Goal: Check status: Check status

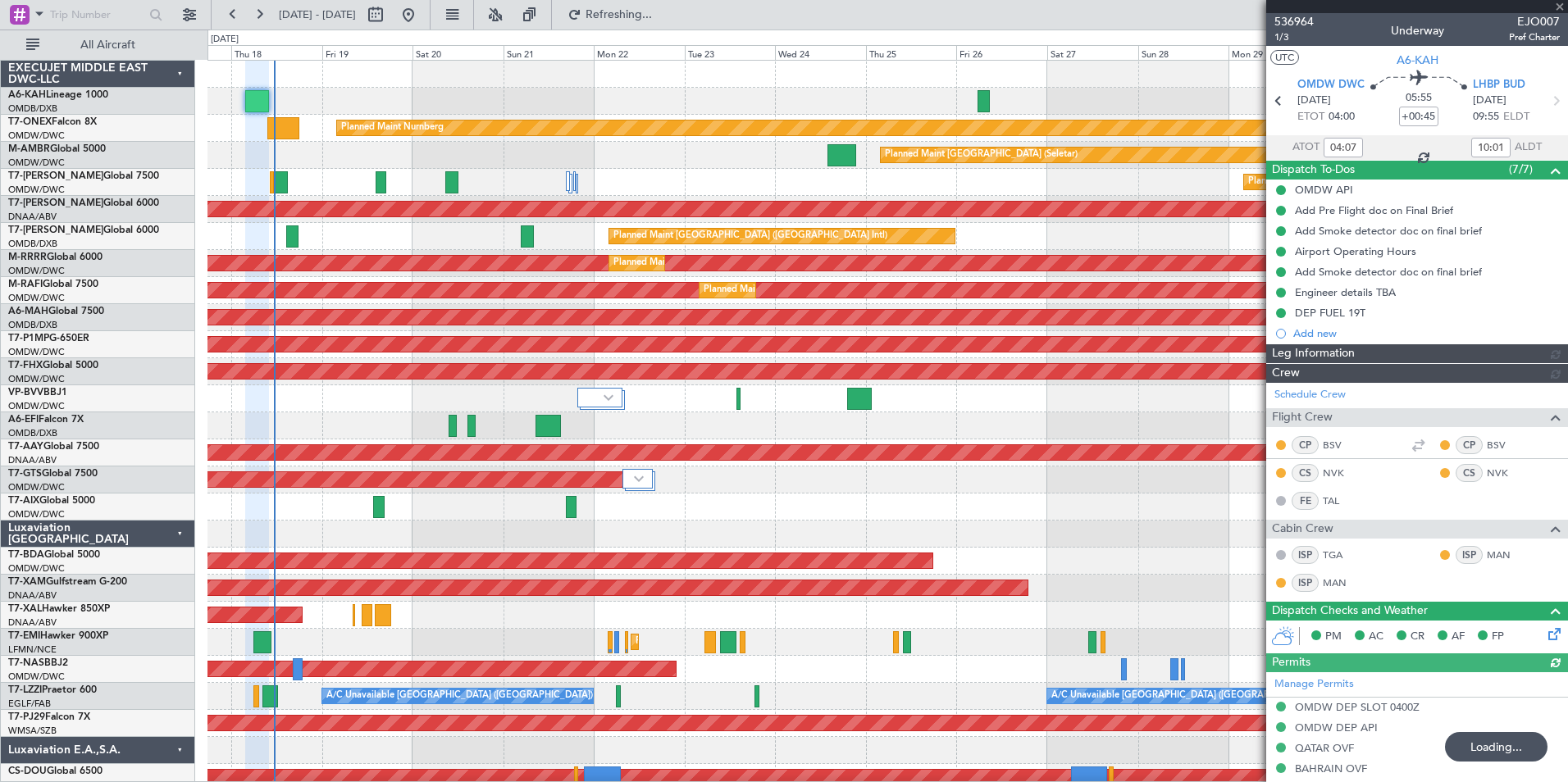
type input "[PERSON_NAME] (ANI)"
type input "7304"
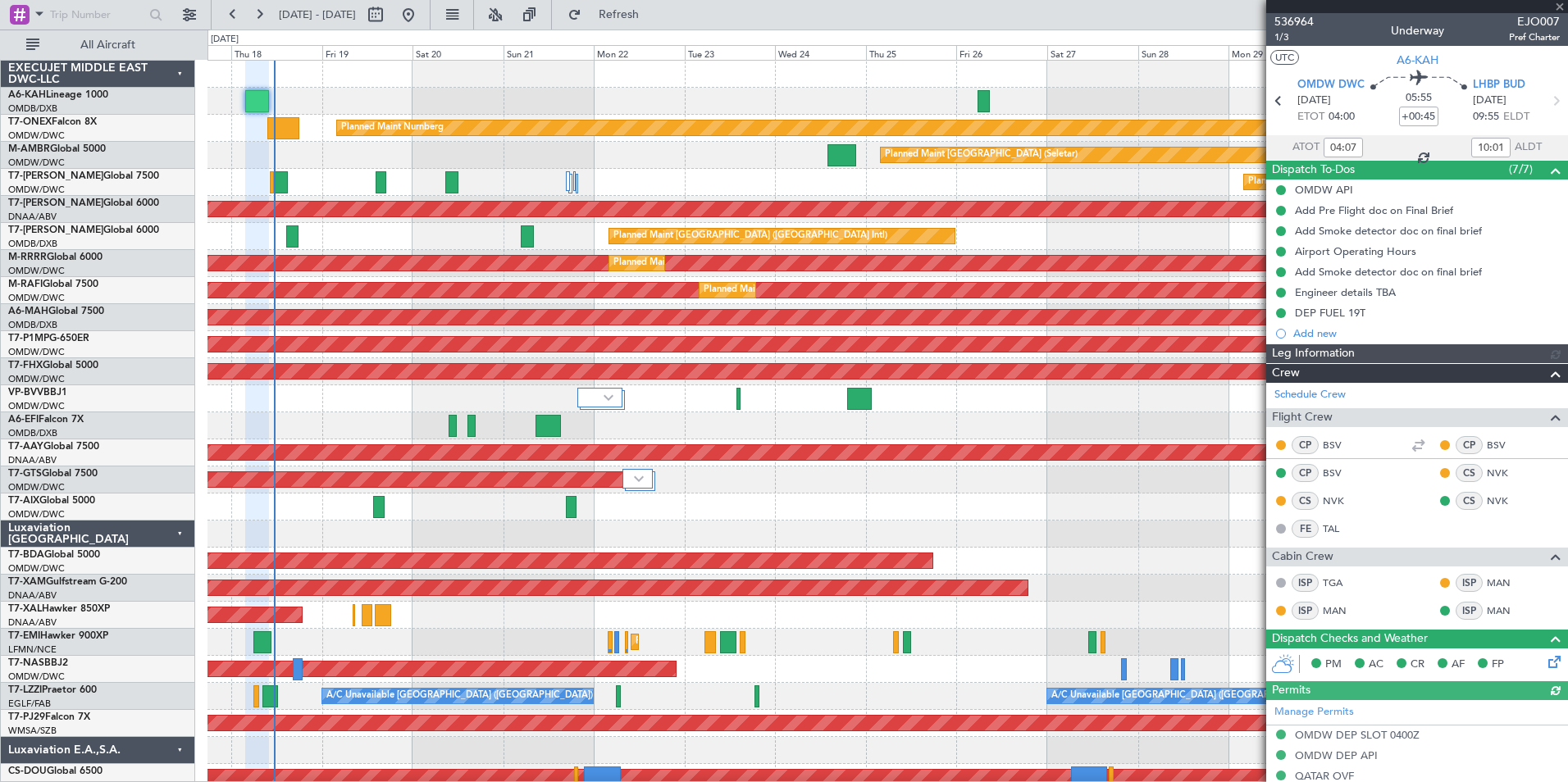
type input "[PERSON_NAME] (ANI)"
type input "7304"
type input "[PERSON_NAME] (ANI)"
type input "7304"
